Goal: Transaction & Acquisition: Download file/media

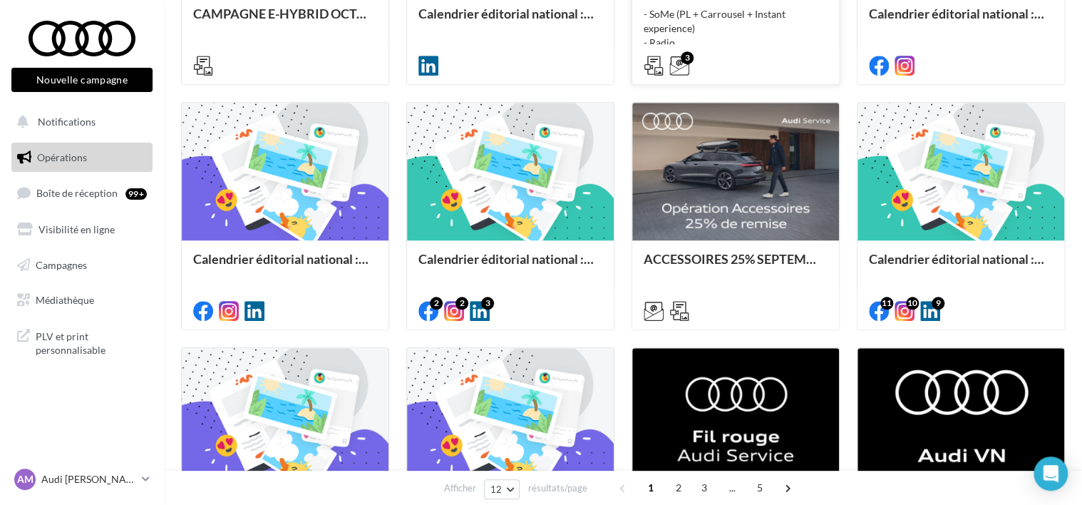
scroll to position [556, 0]
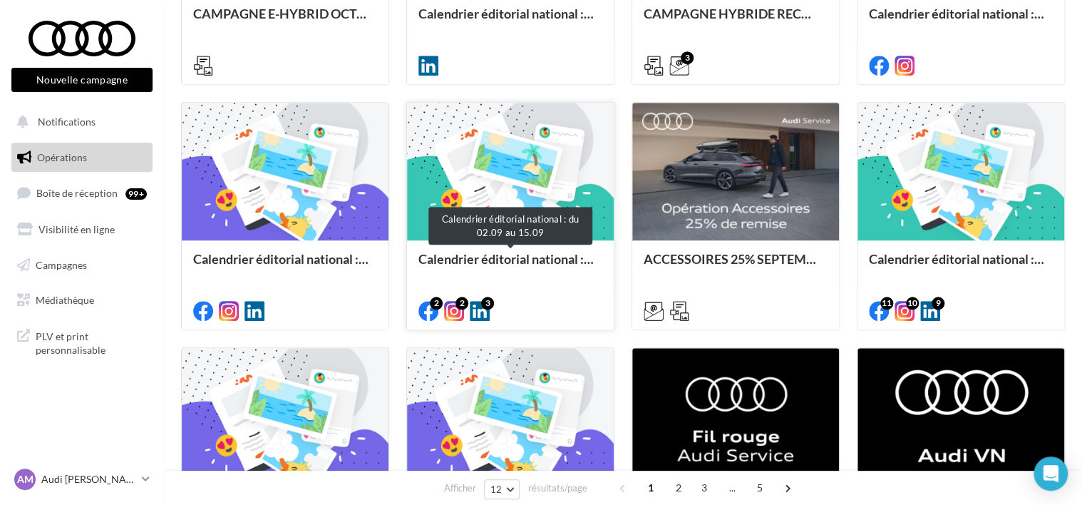
click at [536, 277] on div "Calendrier éditorial national : du 02.09 au 15.09" at bounding box center [511, 266] width 184 height 29
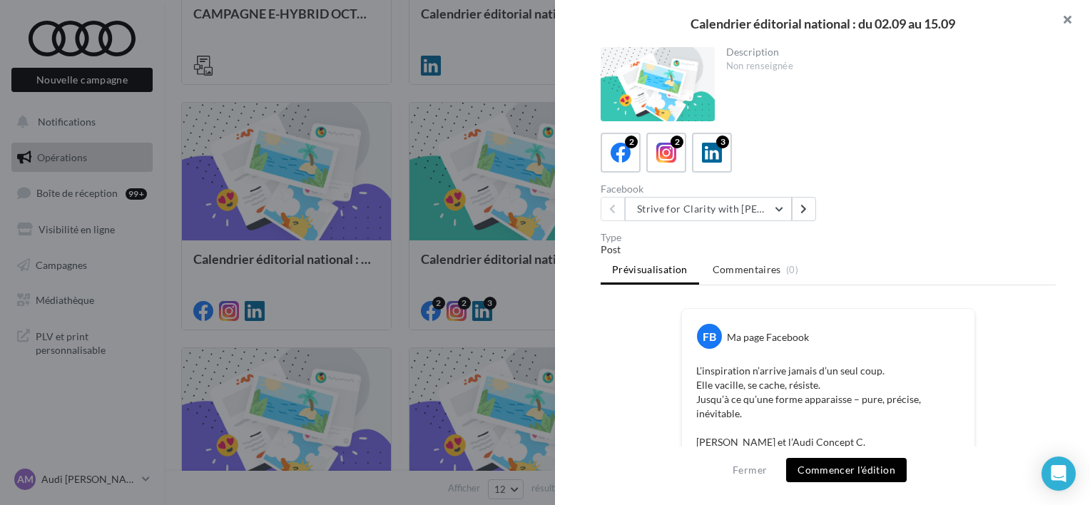
click at [1062, 20] on button "button" at bounding box center [1061, 21] width 57 height 43
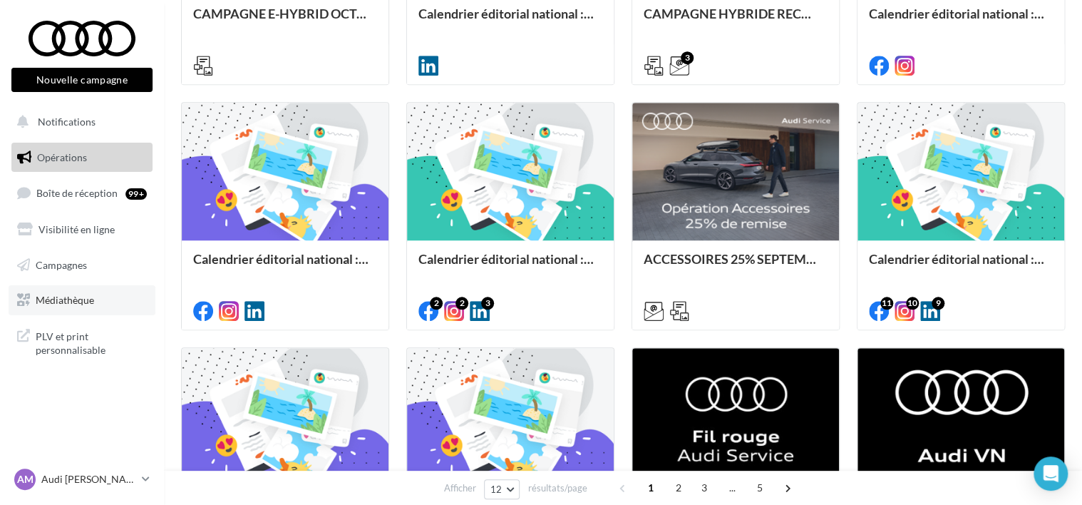
click at [108, 295] on link "Médiathèque" at bounding box center [82, 300] width 147 height 30
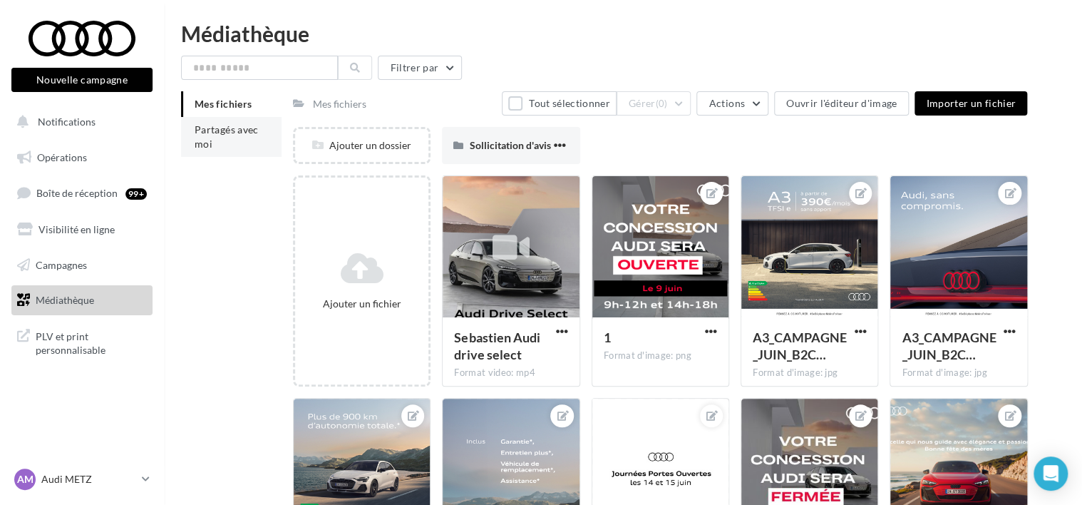
click at [220, 129] on span "Partagés avec moi" at bounding box center [227, 136] width 64 height 26
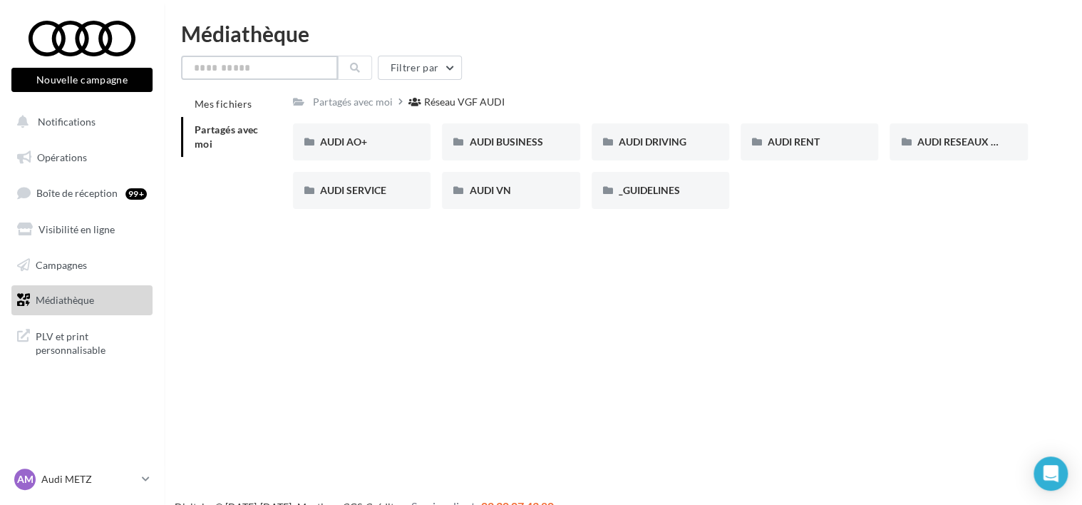
click at [262, 73] on input "text" at bounding box center [259, 68] width 157 height 24
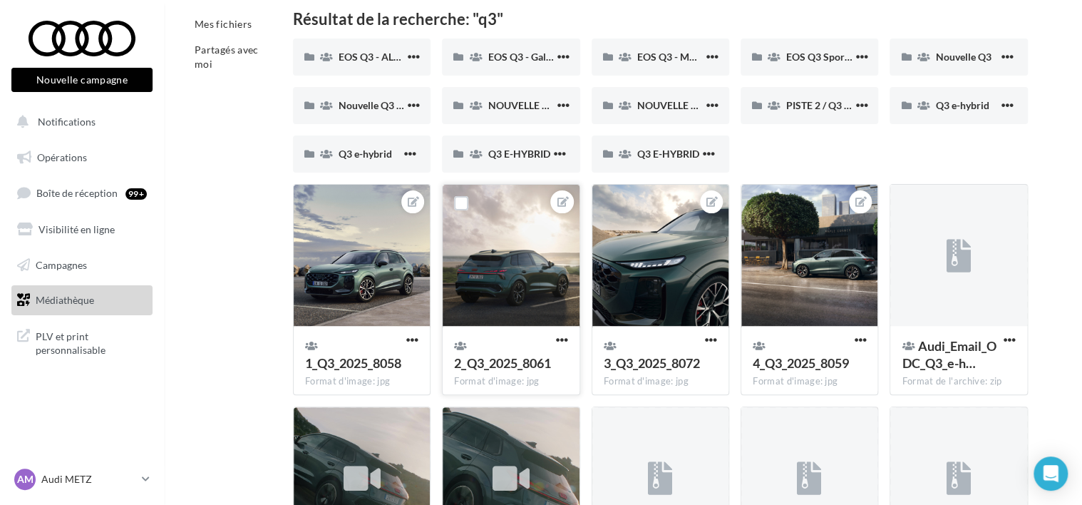
scroll to position [20, 0]
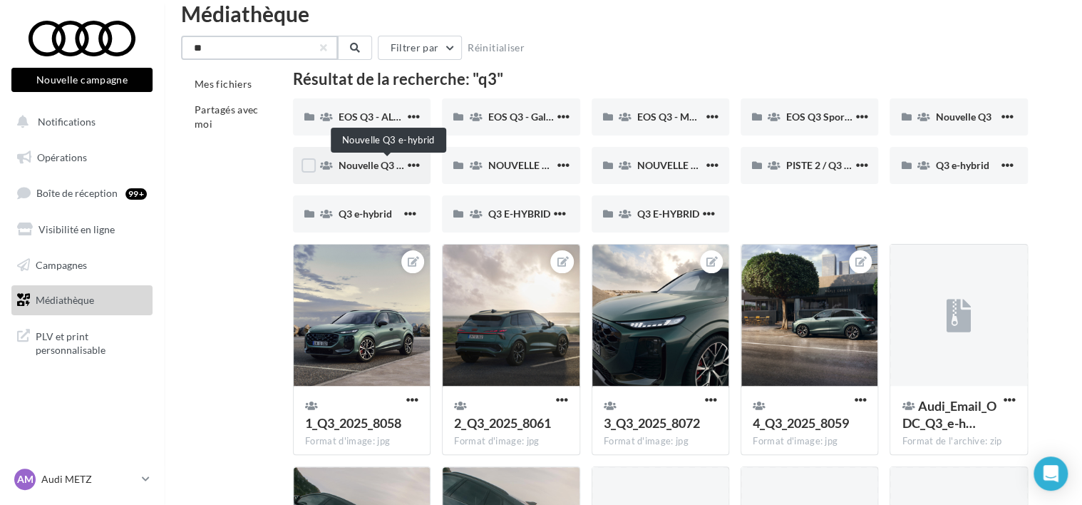
type input "**"
click at [388, 168] on span "Nouvelle Q3 e-hybrid" at bounding box center [387, 165] width 96 height 12
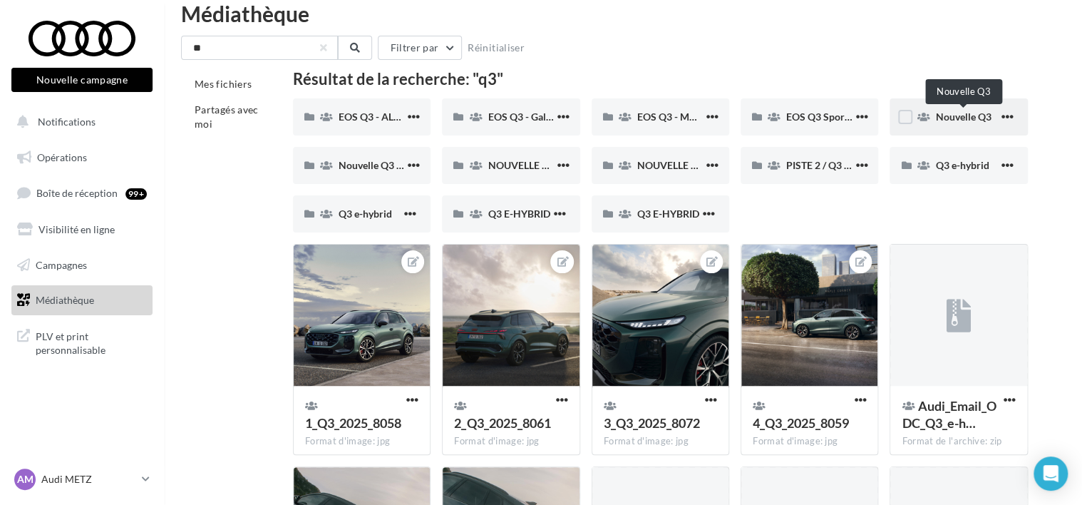
click at [936, 114] on span "Nouvelle Q3" at bounding box center [964, 117] width 56 height 12
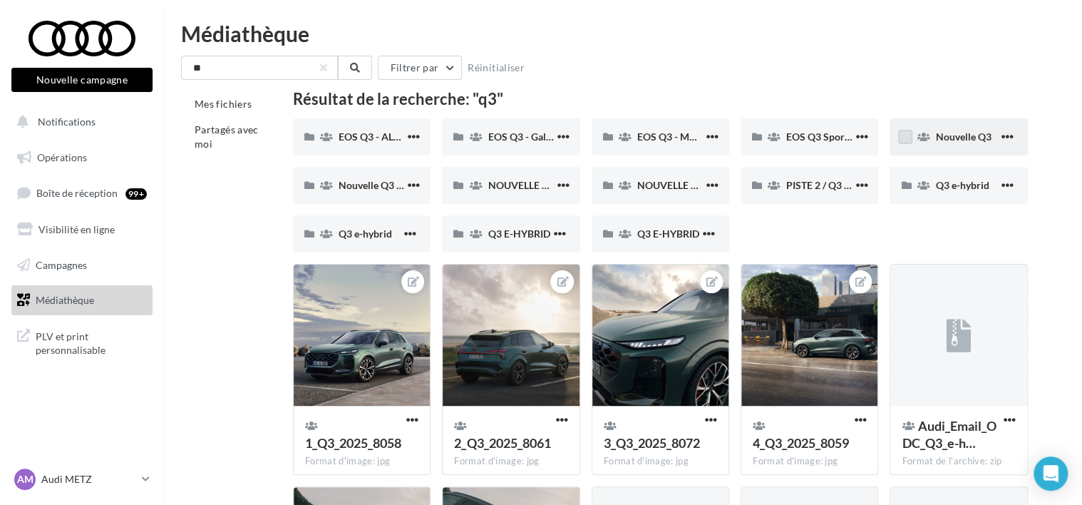
click at [910, 133] on label at bounding box center [905, 137] width 14 height 14
click at [910, 133] on icon at bounding box center [906, 137] width 10 height 10
click at [958, 137] on span "Nouvelle Q3" at bounding box center [964, 136] width 56 height 12
click at [491, 175] on div "NOUVELLE Q3 SPORTBACK" at bounding box center [511, 185] width 138 height 37
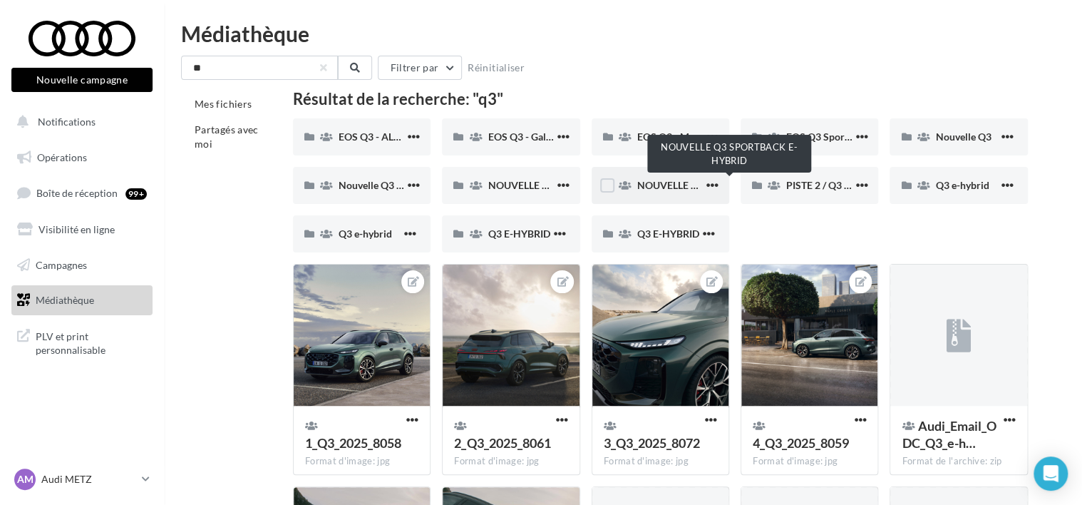
click at [655, 186] on span "NOUVELLE Q3 SPORTBACK E-HYBRID" at bounding box center [725, 185] width 177 height 12
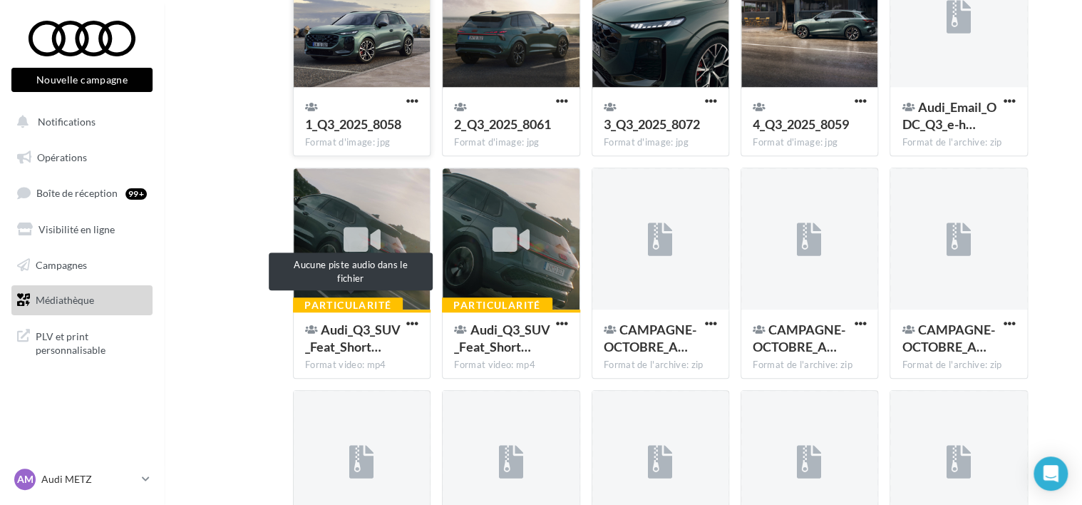
scroll to position [320, 0]
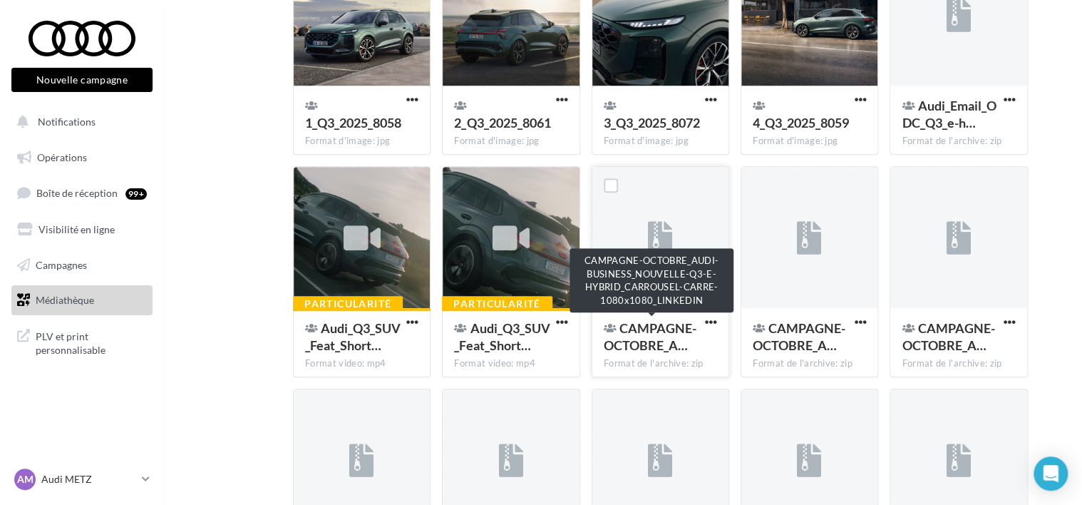
click at [635, 347] on span "CAMPAGNE-OCTOBRE_A…" at bounding box center [650, 336] width 93 height 33
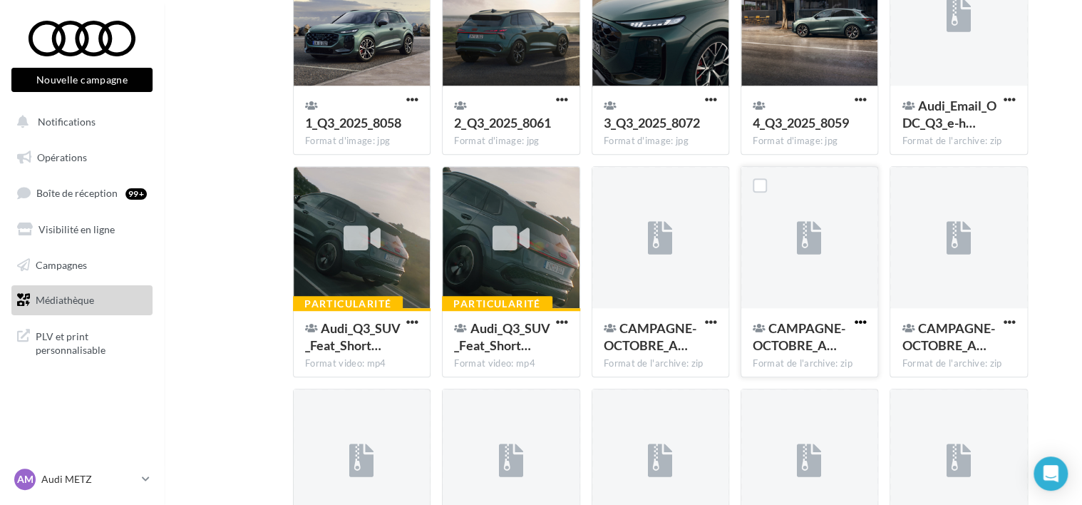
click at [856, 322] on span "button" at bounding box center [860, 322] width 12 height 12
click at [844, 349] on button "Télécharger" at bounding box center [798, 350] width 143 height 37
